Goal: Task Accomplishment & Management: Complete application form

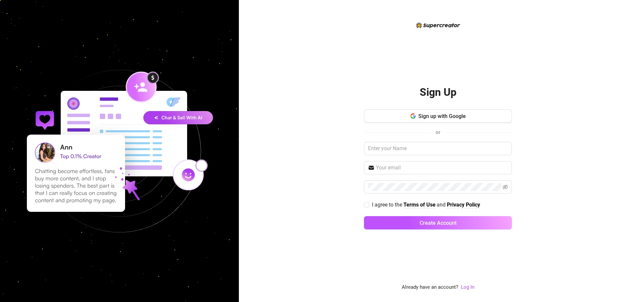
click at [474, 291] on link "Log In" at bounding box center [468, 288] width 14 height 8
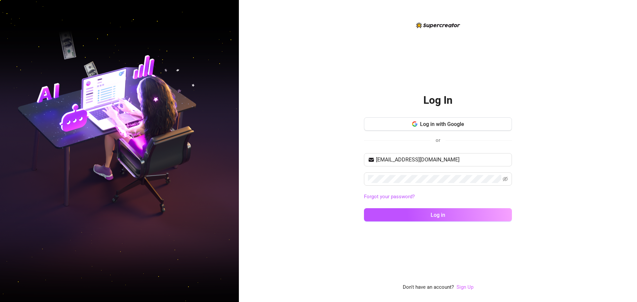
click at [468, 288] on link "Sign Up" at bounding box center [465, 287] width 17 height 6
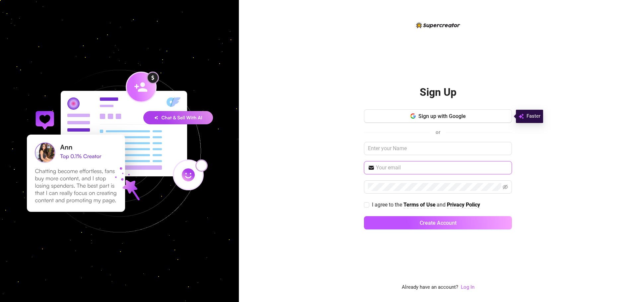
click at [445, 172] on input "text" at bounding box center [442, 168] width 132 height 8
type input "rectomg667@gmail.com"
click at [364, 216] on button "Create Account" at bounding box center [438, 222] width 148 height 13
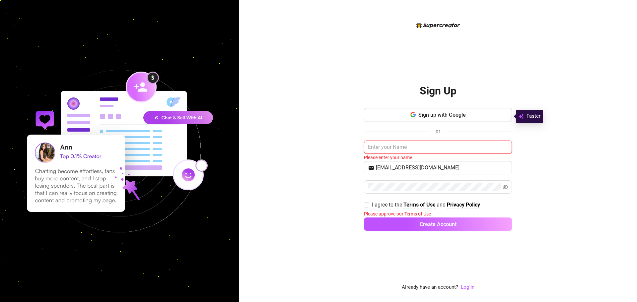
click at [407, 150] on input "text" at bounding box center [438, 147] width 148 height 13
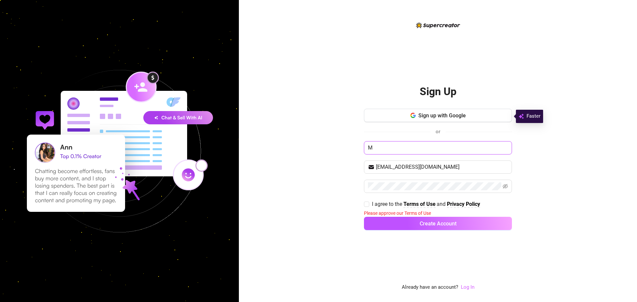
type input "M"
click at [467, 288] on link "Log In" at bounding box center [468, 287] width 14 height 6
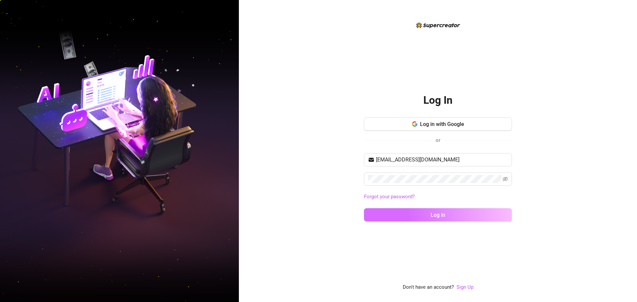
click at [477, 218] on button "Log in" at bounding box center [438, 214] width 148 height 13
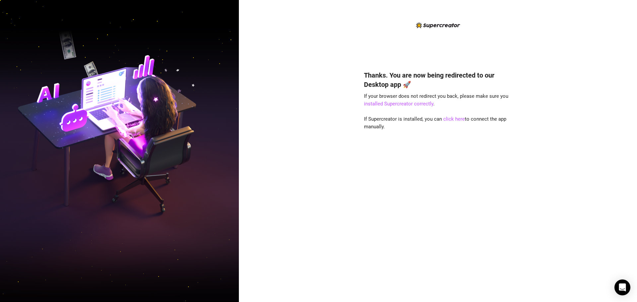
click at [86, 88] on img at bounding box center [119, 151] width 239 height 300
drag, startPoint x: 453, startPoint y: 117, endPoint x: 454, endPoint y: 122, distance: 5.3
click at [453, 117] on link "click here" at bounding box center [454, 119] width 22 height 6
click at [50, 85] on img at bounding box center [119, 151] width 239 height 300
